Goal: Information Seeking & Learning: Learn about a topic

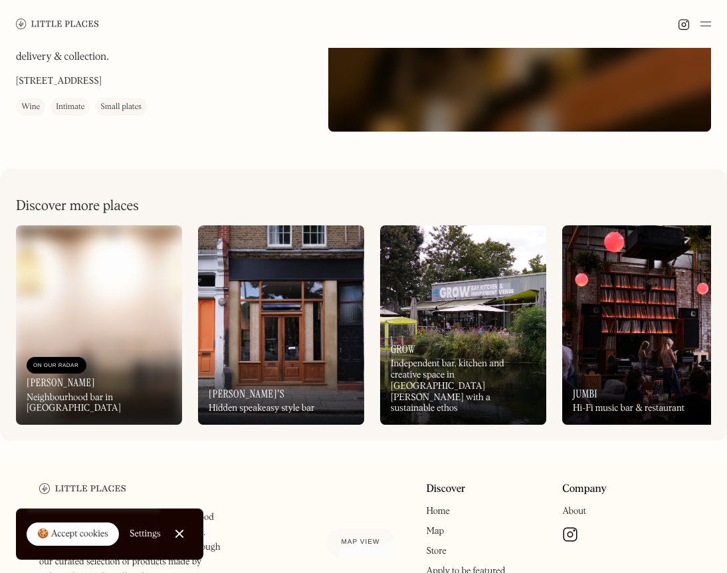
scroll to position [330, 0]
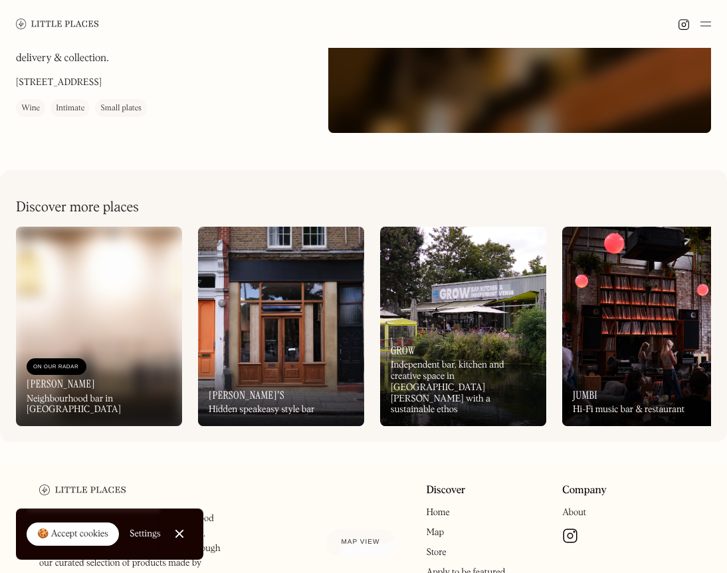
click at [415, 381] on div "On Our Radar Grow Independent bar, kitchen and creative space in Hackney Wick w…" at bounding box center [463, 380] width 166 height 92
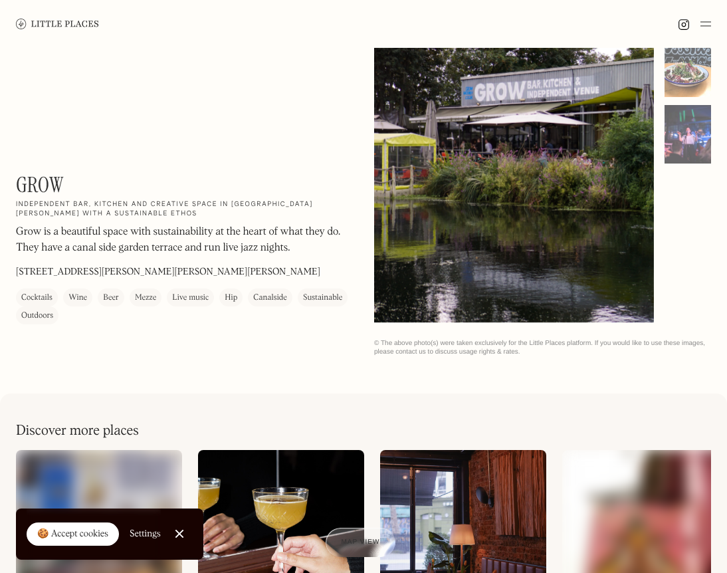
scroll to position [92, 0]
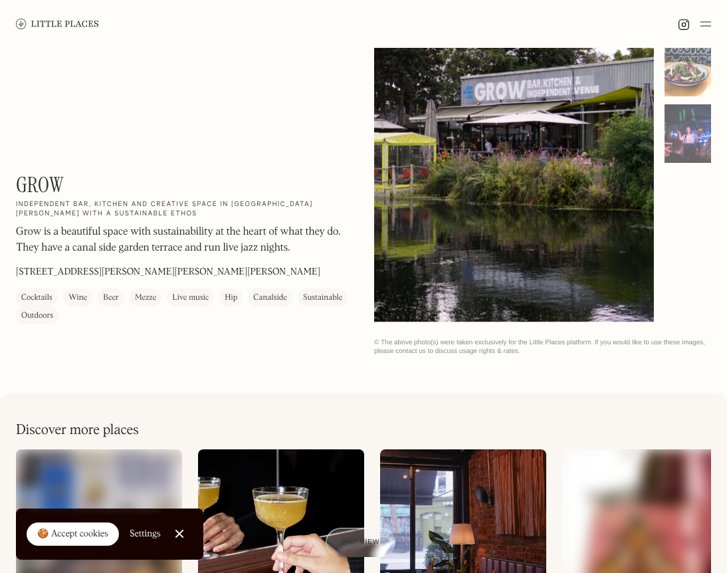
click at [35, 183] on h1 "Grow" at bounding box center [40, 184] width 48 height 25
click at [39, 314] on div "Outdoors" at bounding box center [37, 315] width 32 height 13
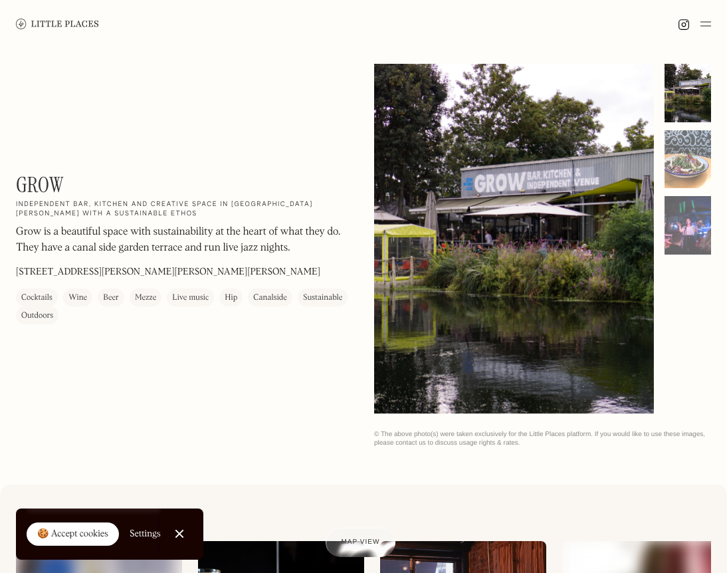
click at [58, 20] on img at bounding box center [57, 24] width 83 height 10
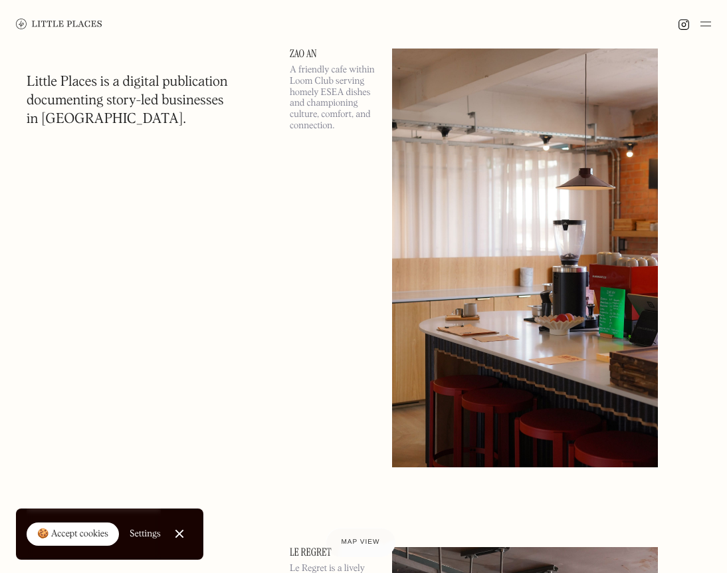
scroll to position [580, 0]
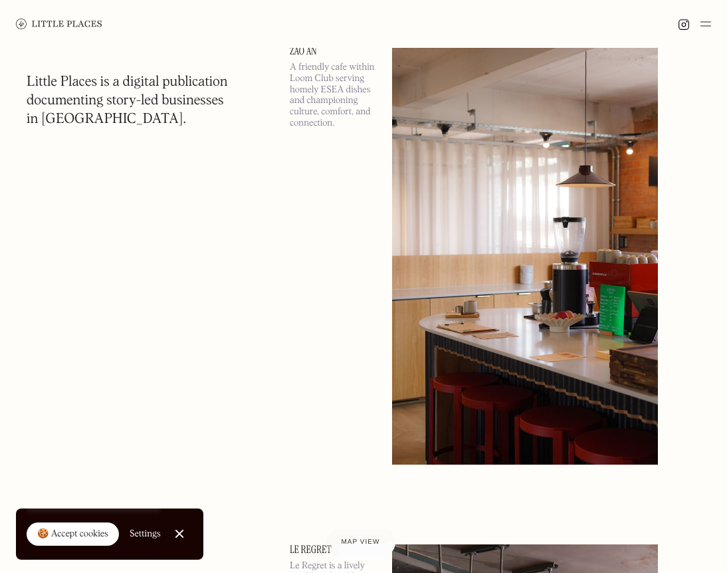
click at [706, 26] on img at bounding box center [706, 24] width 11 height 16
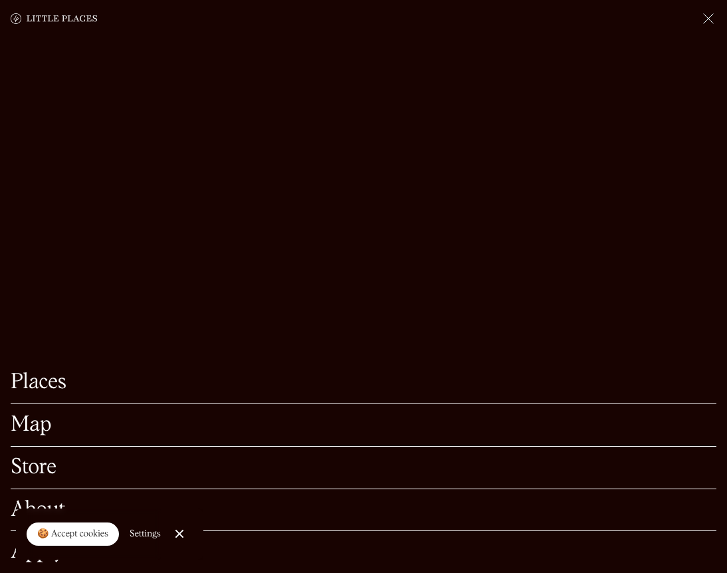
click at [42, 418] on link "Map" at bounding box center [364, 425] width 706 height 21
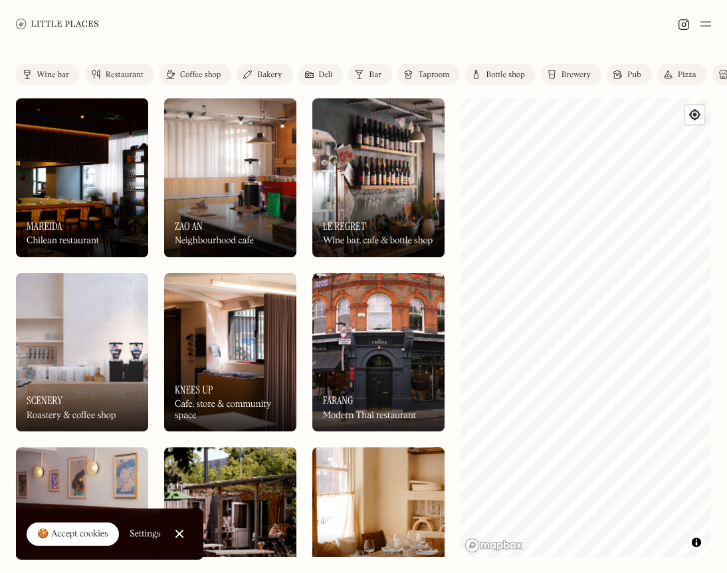
click at [54, 74] on div "Wine bar" at bounding box center [53, 75] width 33 height 8
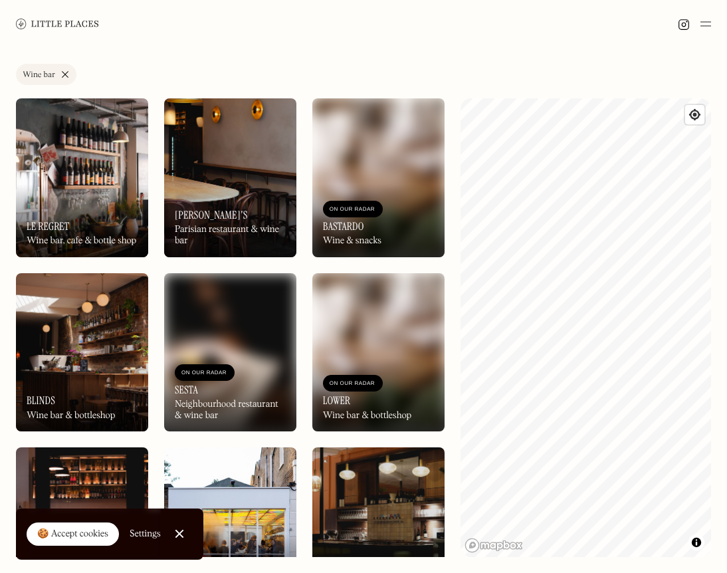
scroll to position [43, 0]
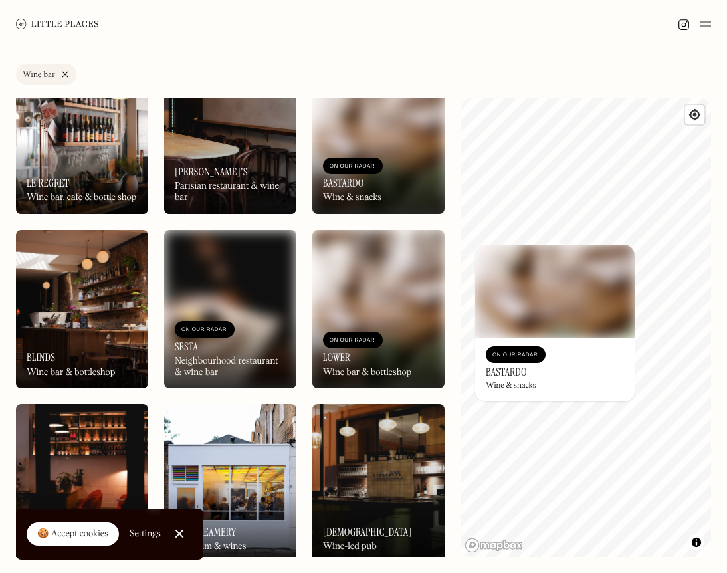
click at [515, 363] on div "On Our Radar Bastardo Wine & snacks" at bounding box center [555, 370] width 160 height 64
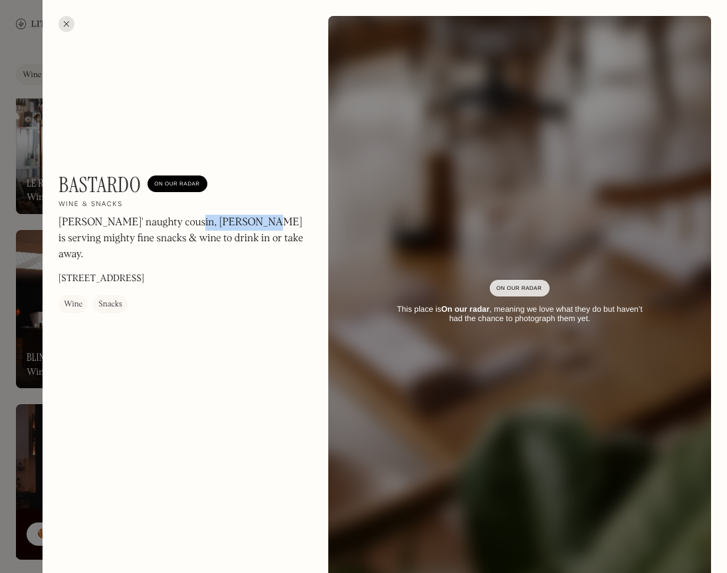
drag, startPoint x: 183, startPoint y: 225, endPoint x: 241, endPoint y: 227, distance: 57.9
click at [241, 227] on p "[PERSON_NAME]' naughty cousin, [PERSON_NAME] is serving mighty fine snacks & wi…" at bounding box center [182, 239] width 249 height 48
drag, startPoint x: 124, startPoint y: 258, endPoint x: 255, endPoint y: 259, distance: 131.0
click at [267, 263] on div "Bastardo On Our Radar Wine & snacks Lardos' naughty cousin, [PERSON_NAME] is se…" at bounding box center [182, 242] width 249 height 141
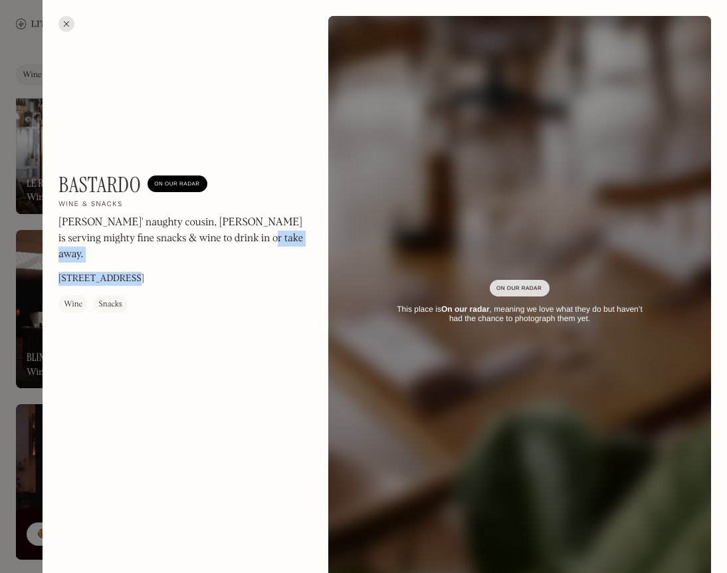
click at [255, 259] on div "Bastardo On Our Radar Wine & snacks Lardos' naughty cousin, [PERSON_NAME] is se…" at bounding box center [182, 242] width 249 height 141
click at [145, 77] on div "Bastardo On Our Radar Wine & snacks Lardos' naughty cousin, [PERSON_NAME] is se…" at bounding box center [385, 302] width 685 height 605
click at [65, 27] on div at bounding box center [66, 24] width 16 height 16
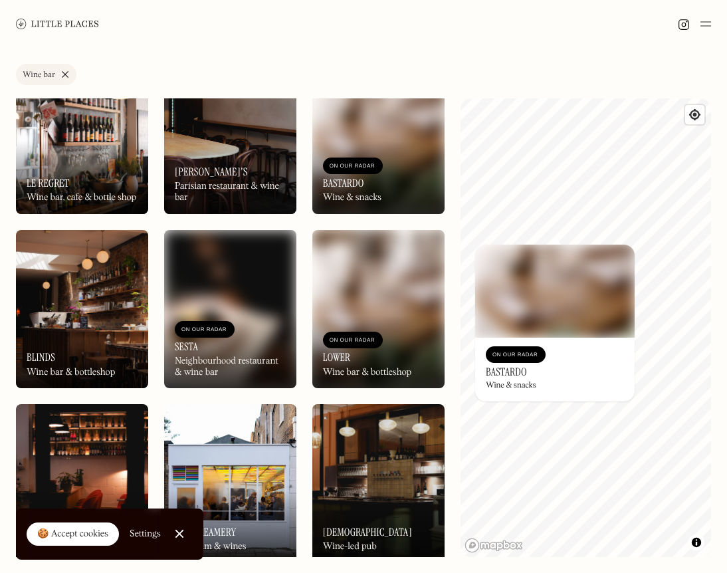
scroll to position [86, 0]
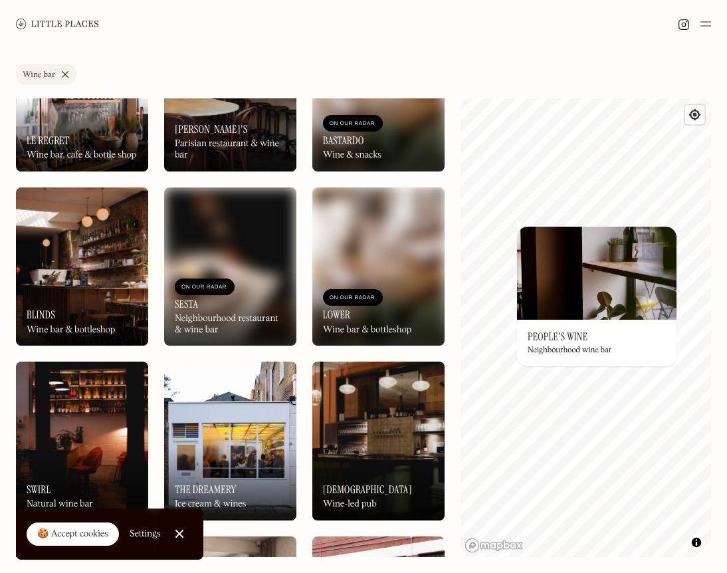
click at [578, 338] on h3 "People's Wine" at bounding box center [558, 336] width 60 height 13
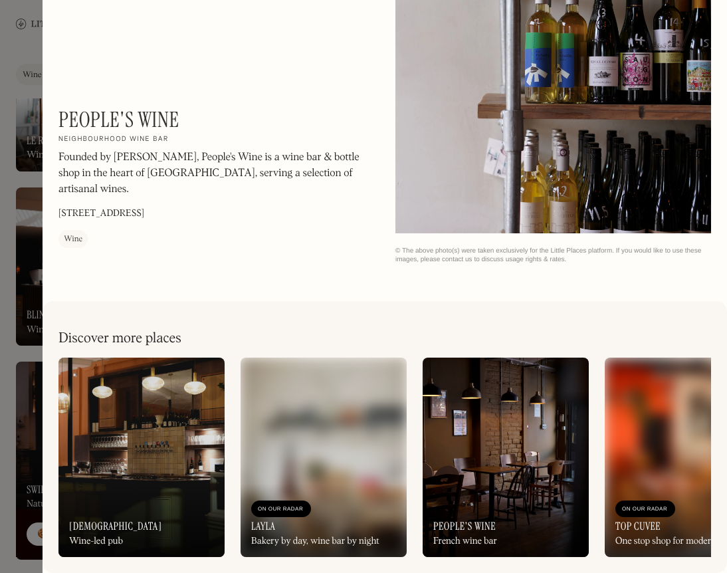
scroll to position [1009, 0]
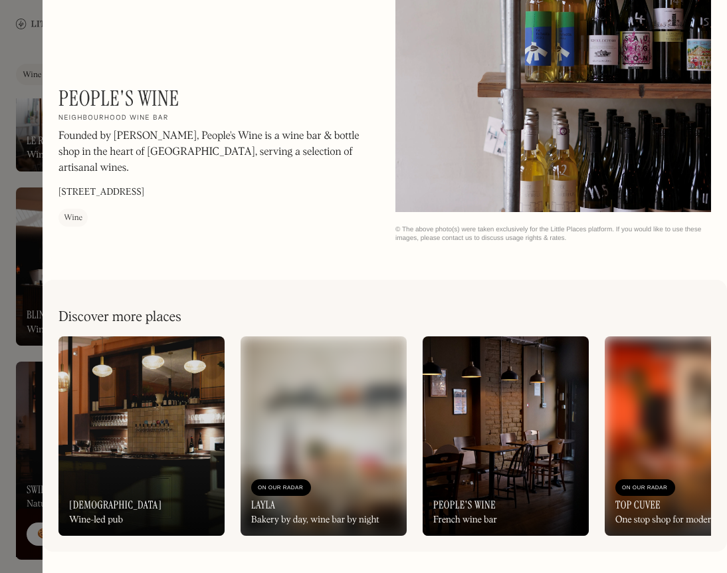
click at [110, 442] on img at bounding box center [141, 435] width 166 height 199
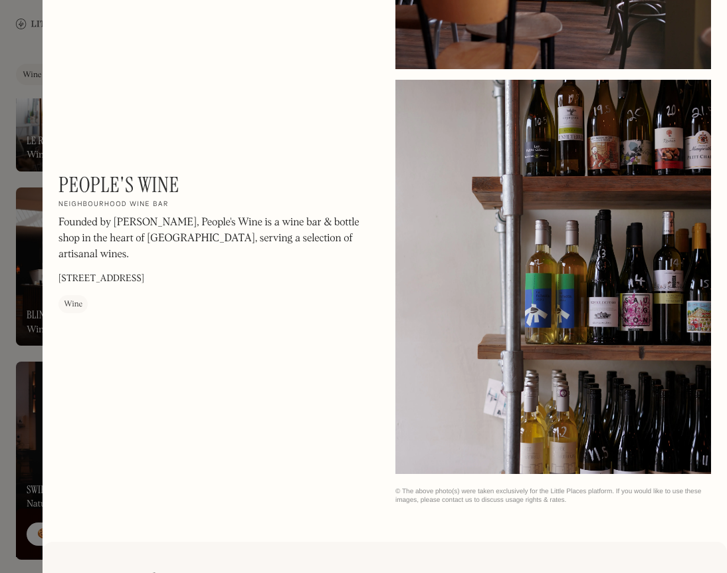
scroll to position [745, 0]
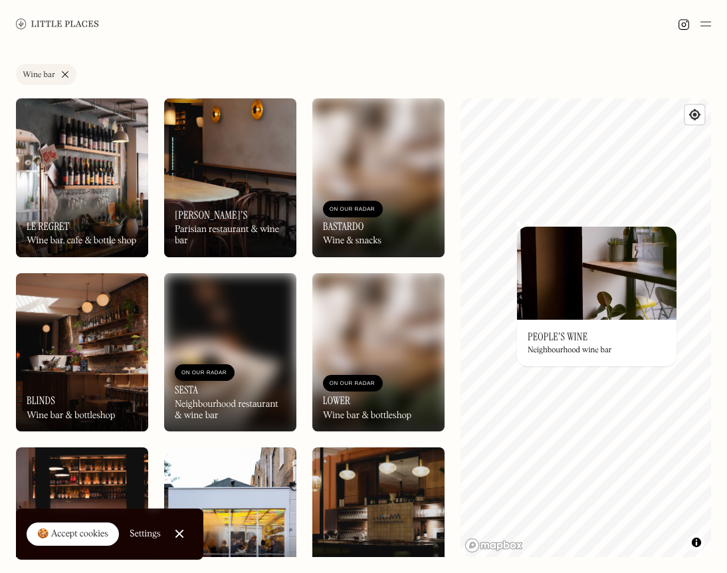
click at [93, 187] on div "On Our Radar Le Regret Wine bar, cafe & bottle shop" at bounding box center [82, 220] width 132 height 73
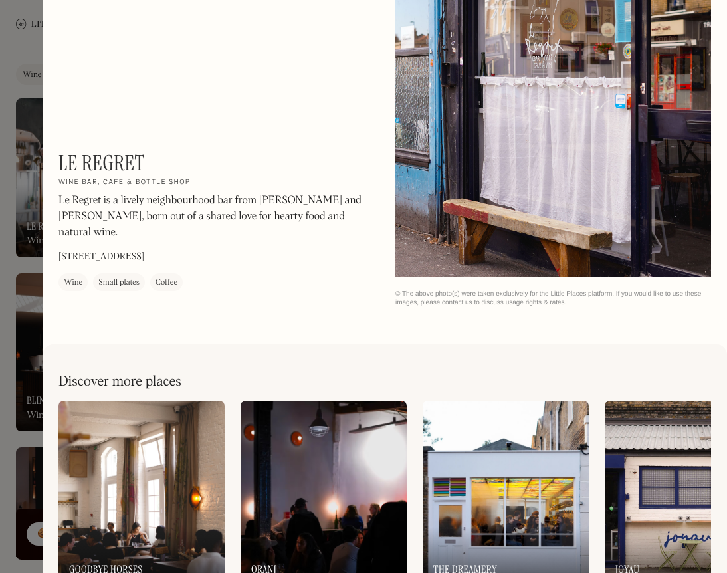
scroll to position [1415, 0]
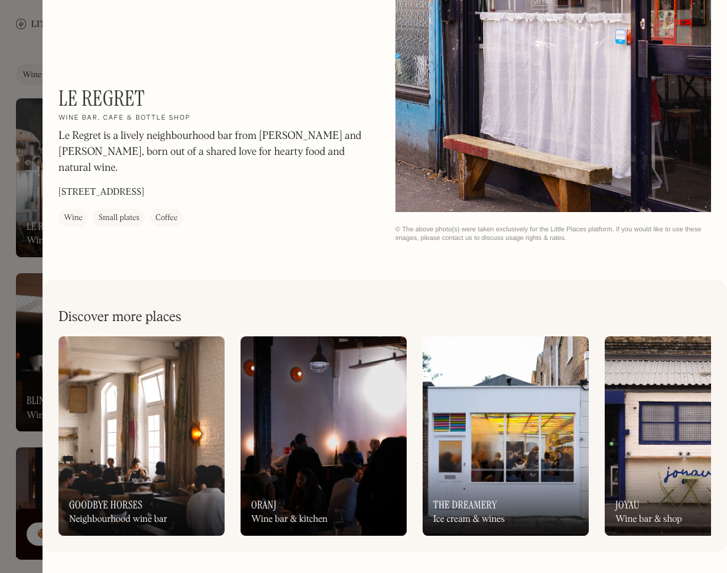
click at [663, 495] on div "On Our Radar Joyau Wine bar & shop" at bounding box center [688, 499] width 166 height 73
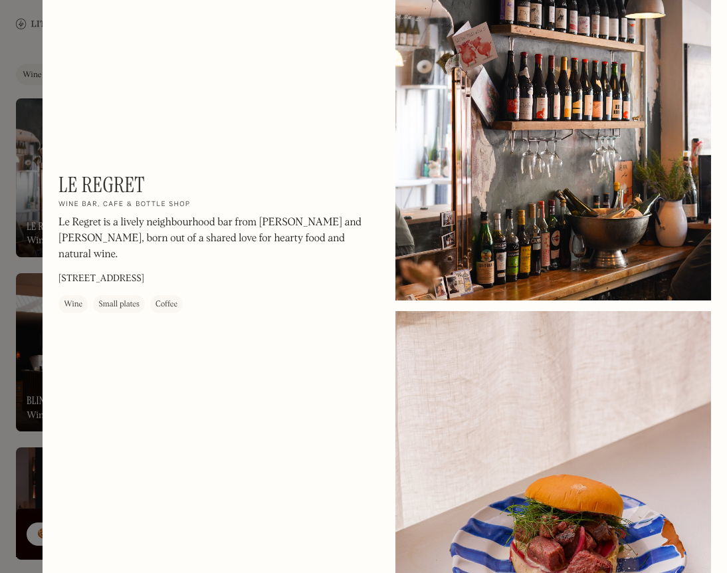
scroll to position [0, 0]
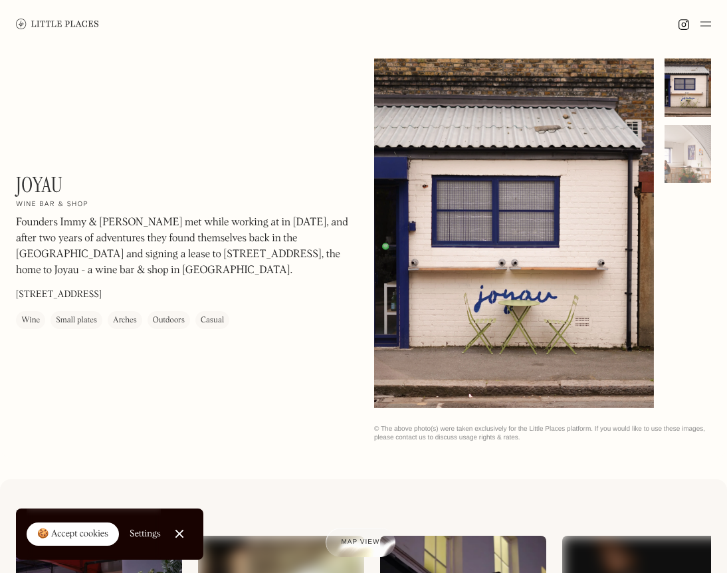
scroll to position [6, 0]
